Goal: Task Accomplishment & Management: Manage account settings

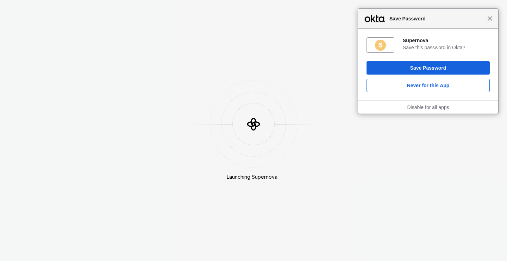
click at [489, 20] on span "Close" at bounding box center [489, 18] width 5 height 5
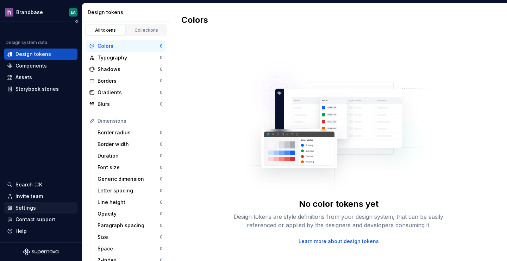
click at [29, 208] on div "Settings" at bounding box center [25, 207] width 20 height 7
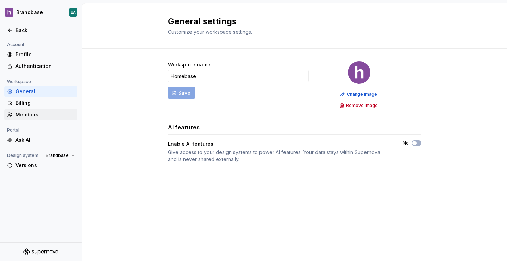
click at [26, 112] on div "Members" at bounding box center [44, 114] width 59 height 7
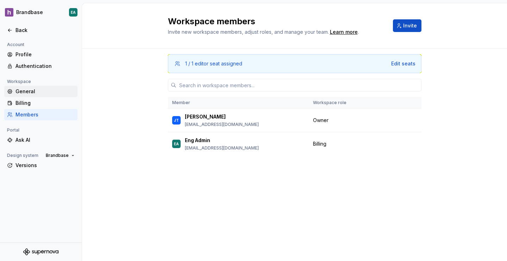
click at [31, 94] on div "General" at bounding box center [44, 91] width 59 height 7
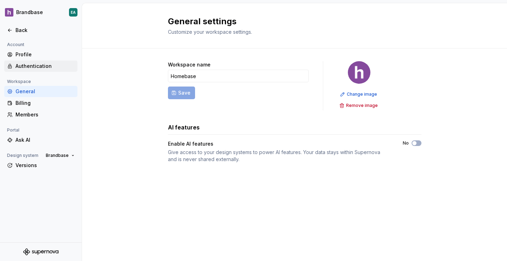
click at [32, 64] on div "Authentication" at bounding box center [44, 66] width 59 height 7
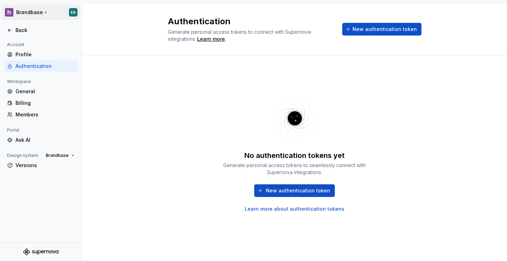
click at [34, 11] on html "Brandbase EA Back Account Profile Authentication Workspace General Billing Memb…" at bounding box center [253, 130] width 507 height 261
